Goal: Task Accomplishment & Management: Manage account settings

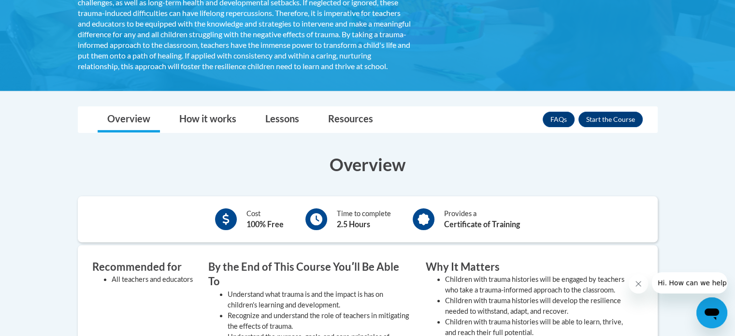
scroll to position [65, 0]
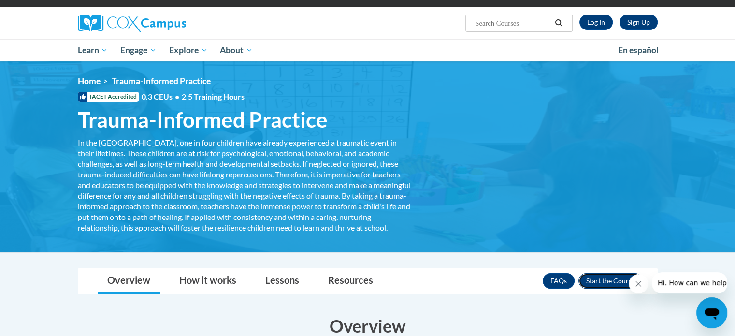
click at [600, 288] on button "Enroll" at bounding box center [610, 280] width 64 height 15
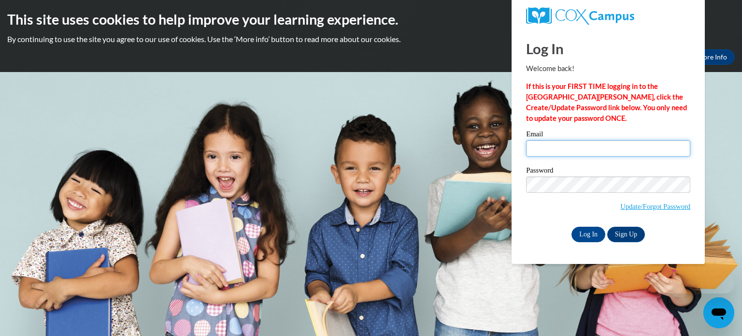
click at [571, 153] on input "Email" at bounding box center [608, 148] width 164 height 16
type input "[EMAIL_ADDRESS][PERSON_NAME][DOMAIN_NAME]"
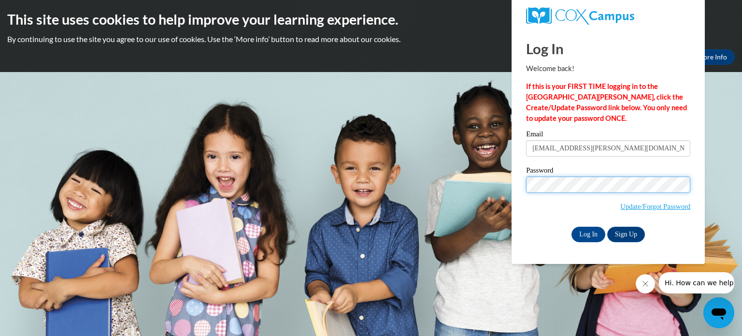
click at [572, 227] on input "Log In" at bounding box center [589, 234] width 34 height 15
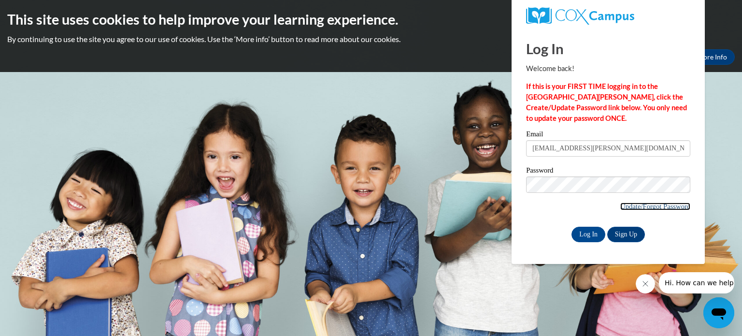
click at [669, 206] on link "Update/Forgot Password" at bounding box center [655, 206] width 70 height 8
click at [593, 231] on input "Log In" at bounding box center [589, 234] width 34 height 15
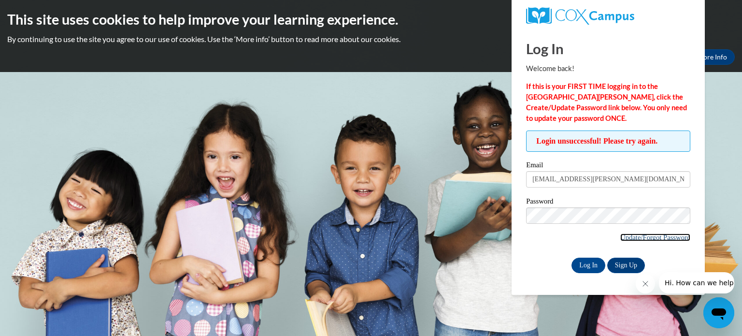
click at [673, 235] on link "Update/Forgot Password" at bounding box center [655, 237] width 70 height 8
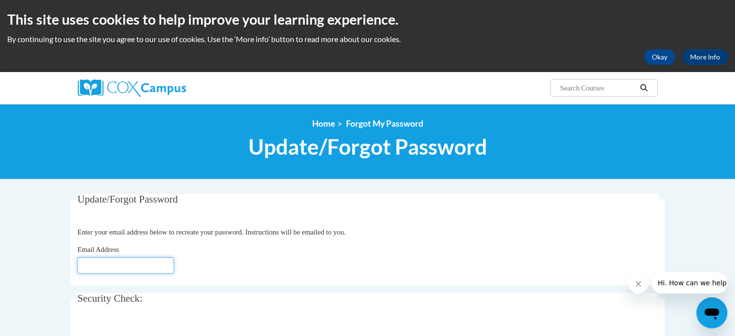
click at [111, 266] on input "Email Address" at bounding box center [125, 265] width 97 height 16
type input "autumn-nichol.revels@redclay.k12.de.us"
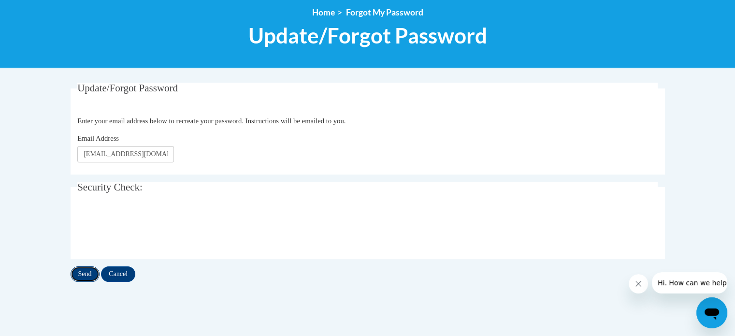
click at [90, 270] on input "Send" at bounding box center [85, 273] width 29 height 15
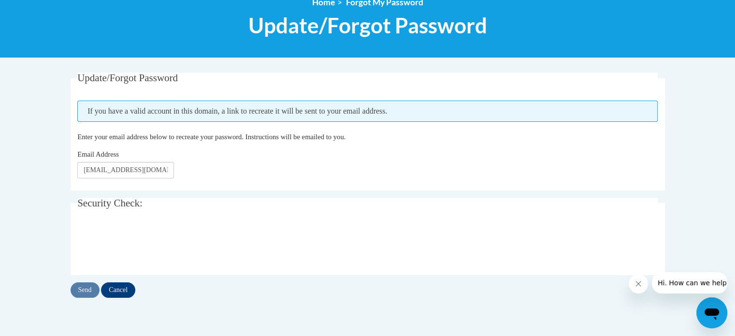
scroll to position [121, 0]
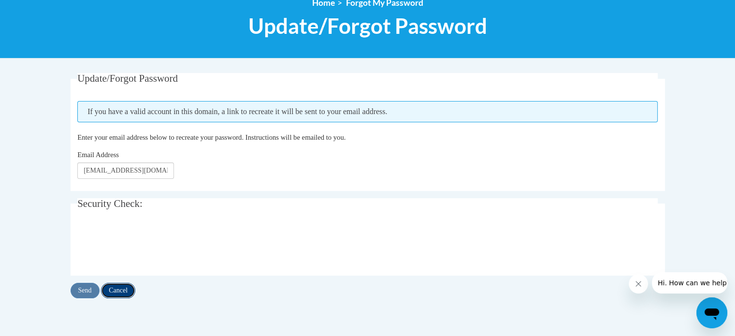
click at [124, 286] on input "Cancel" at bounding box center [118, 290] width 34 height 15
